Goal: Information Seeking & Learning: Find specific fact

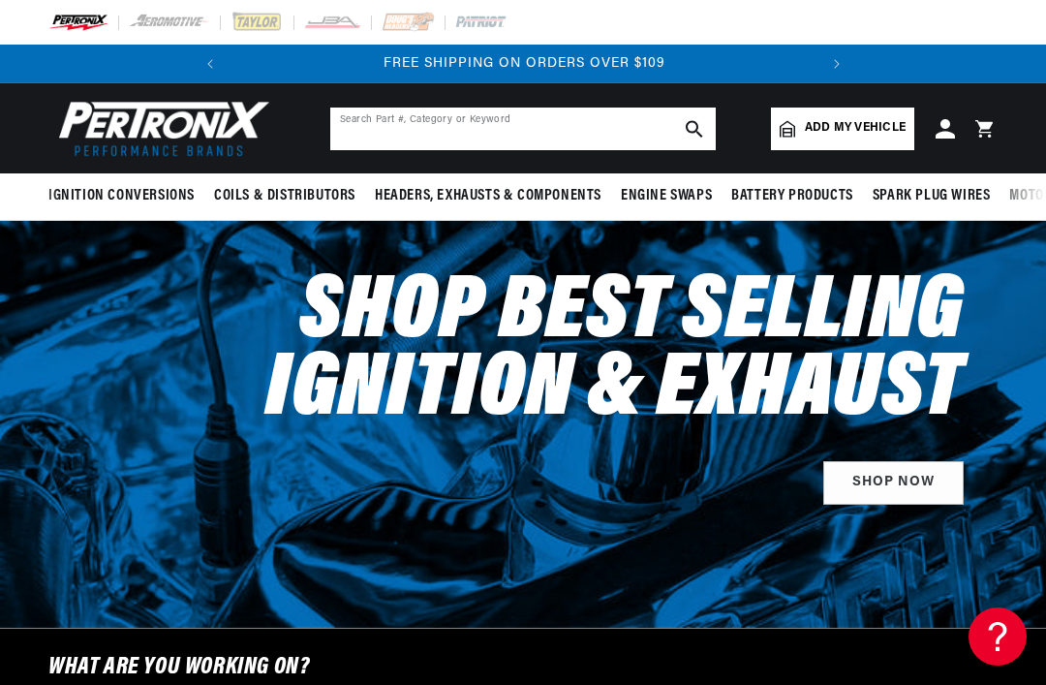
click at [431, 134] on input "text" at bounding box center [522, 128] width 385 height 43
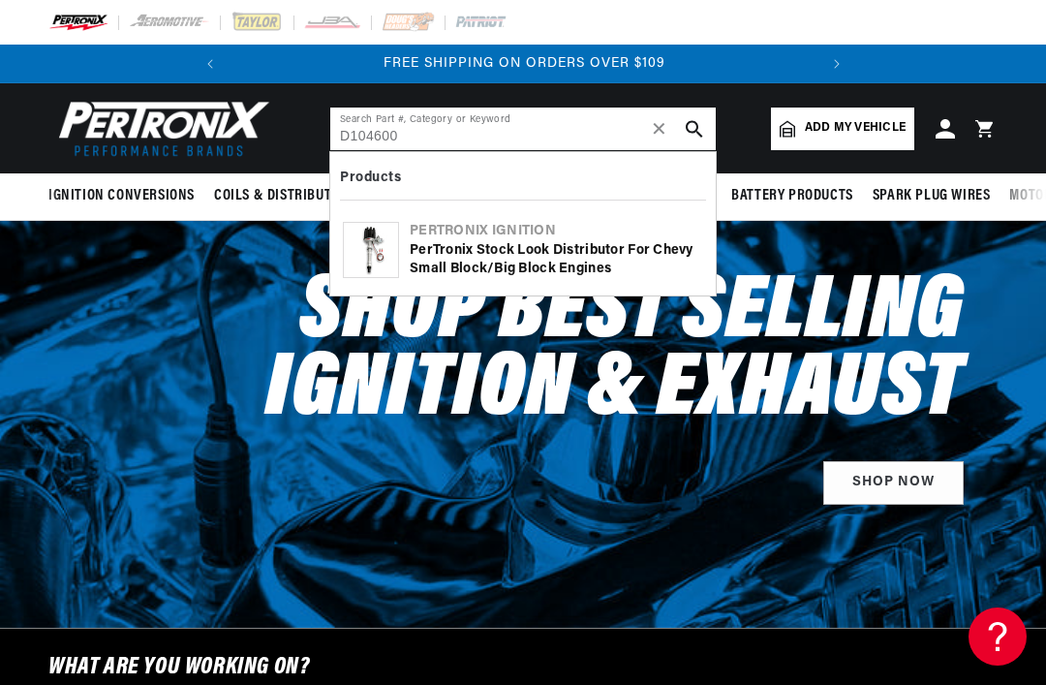
type input "D104600"
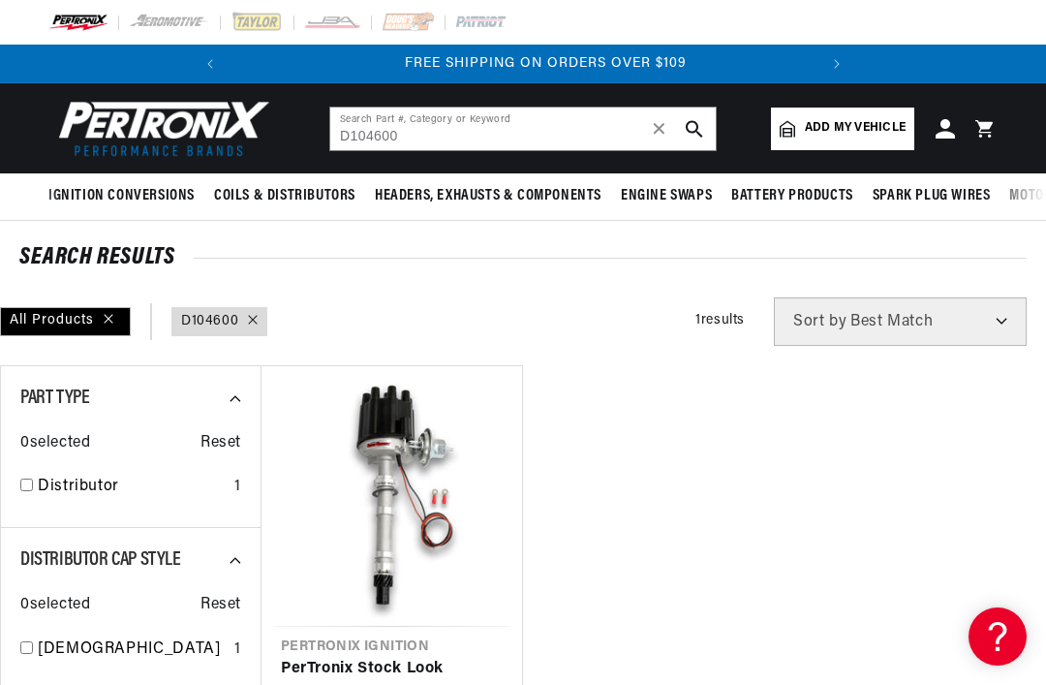
scroll to position [0, 587]
click at [489, 132] on input "D104600" at bounding box center [522, 128] width 385 height 43
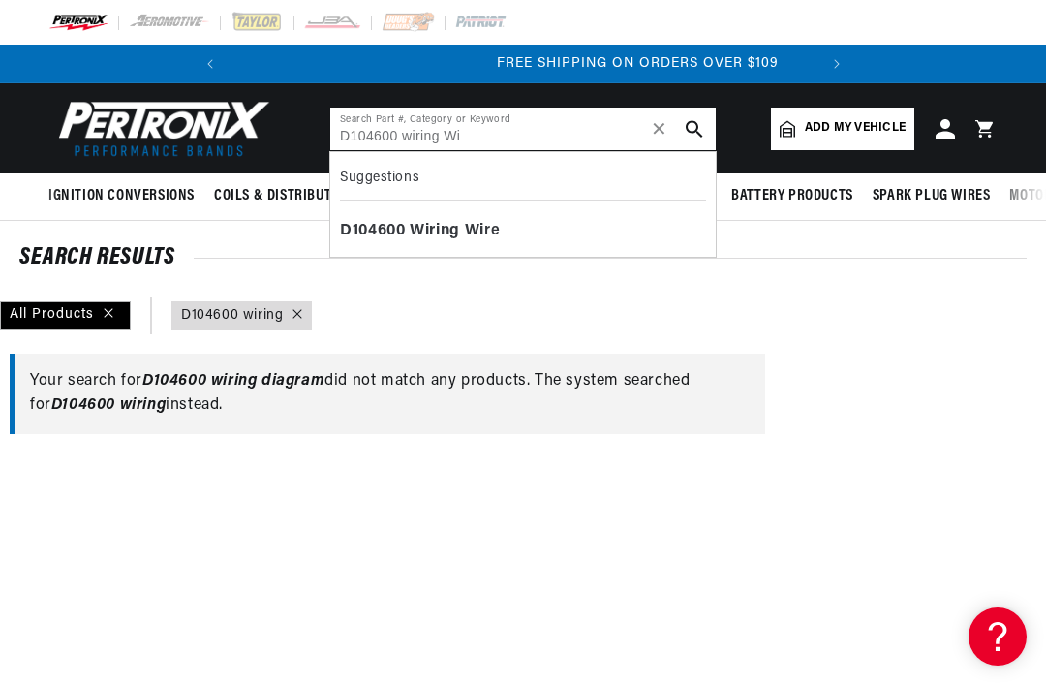
scroll to position [0, 587]
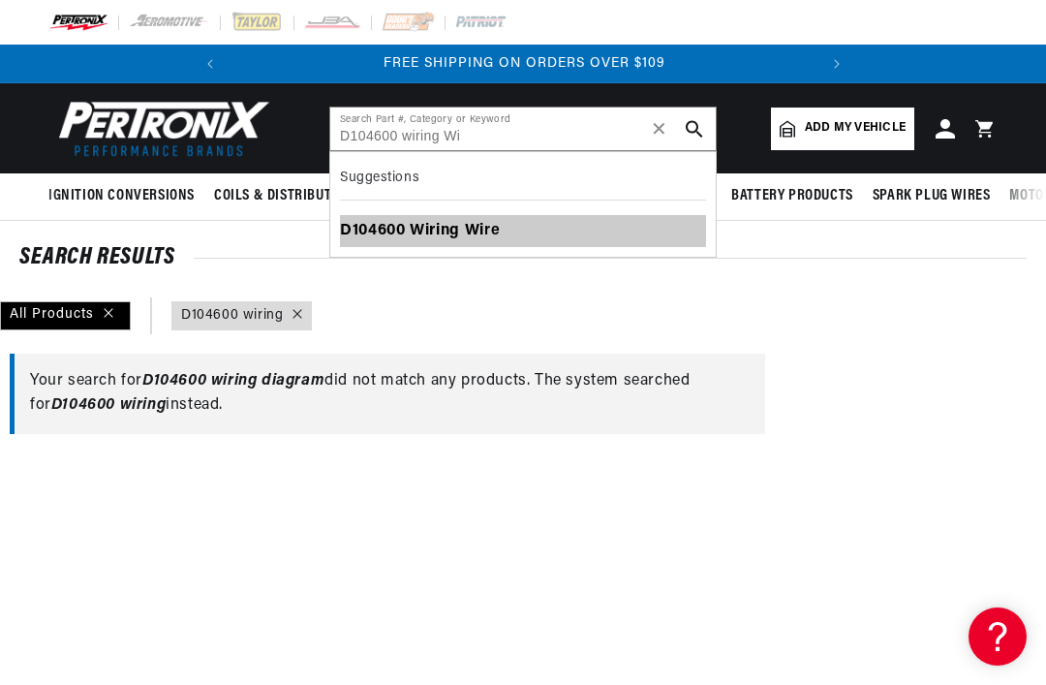
click at [475, 235] on b "Wi" at bounding box center [474, 230] width 19 height 15
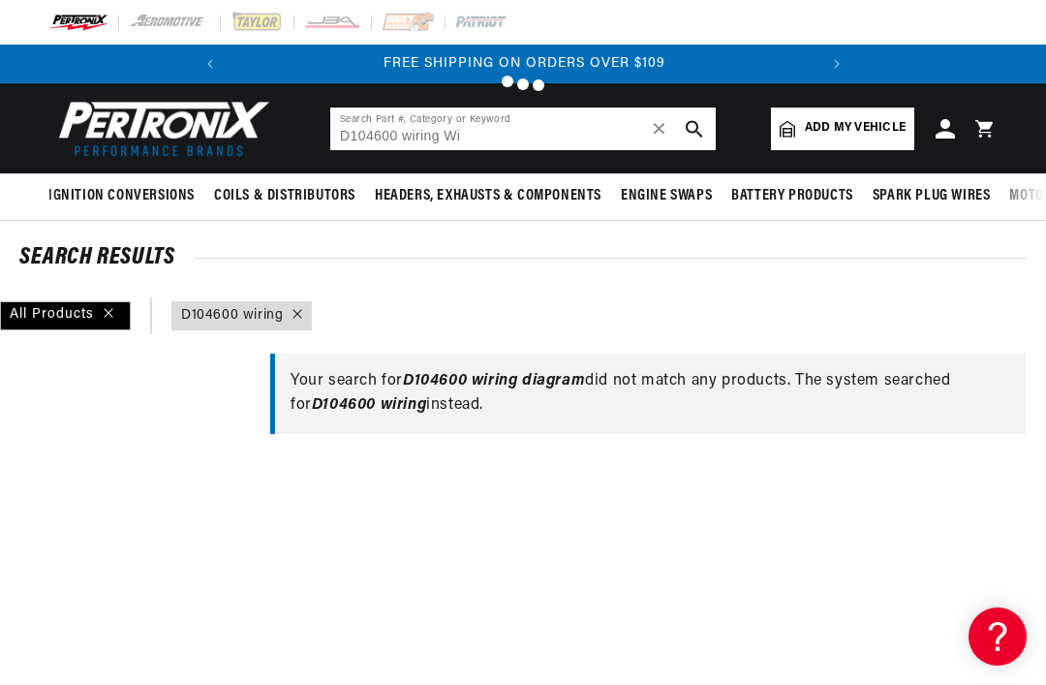
type input "D104600 Wiring Wire"
